Goal: Task Accomplishment & Management: Use online tool/utility

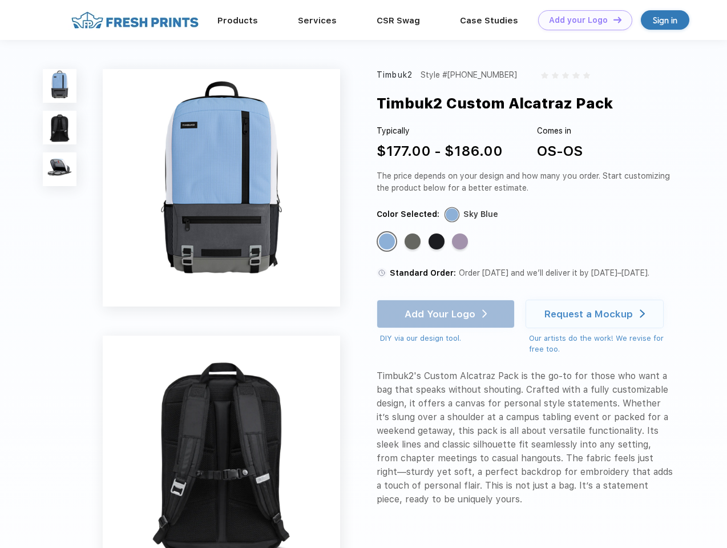
click at [581, 20] on link "Add your Logo Design Tool" at bounding box center [585, 20] width 94 height 20
click at [0, 0] on div "Design Tool" at bounding box center [0, 0] width 0 height 0
click at [613, 19] on link "Add your Logo Design Tool" at bounding box center [585, 20] width 94 height 20
click at [60, 86] on img at bounding box center [60, 86] width 34 height 34
click at [60, 128] on img at bounding box center [60, 128] width 34 height 34
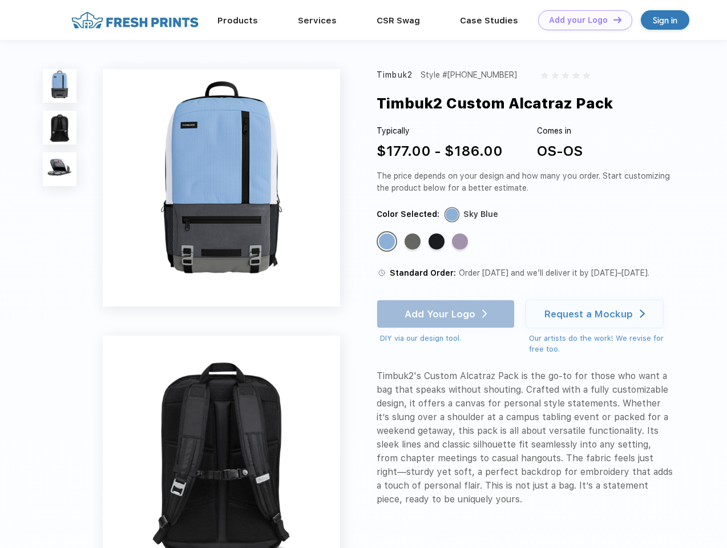
click at [60, 170] on img at bounding box center [60, 169] width 34 height 34
click at [388, 242] on div "Standard Color" at bounding box center [387, 242] width 16 height 16
click at [414, 242] on div "Standard Color" at bounding box center [413, 242] width 16 height 16
click at [438, 242] on div "Standard Color" at bounding box center [437, 242] width 16 height 16
click at [461, 242] on div "Standard Color" at bounding box center [460, 242] width 16 height 16
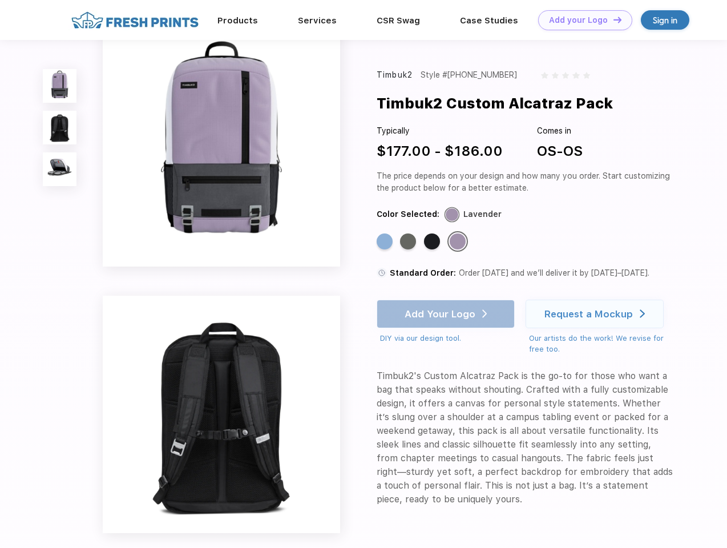
scroll to position [218, 0]
